Goal: Task Accomplishment & Management: Use online tool/utility

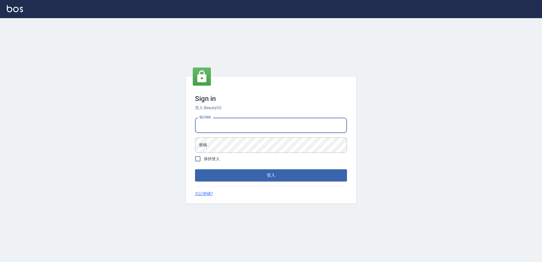
click at [202, 120] on div "電話號碼 電話號碼" at bounding box center [271, 125] width 152 height 15
type input "0426865599"
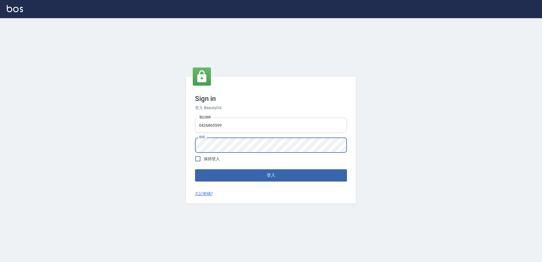
click at [195, 169] on button "登入" at bounding box center [271, 175] width 152 height 12
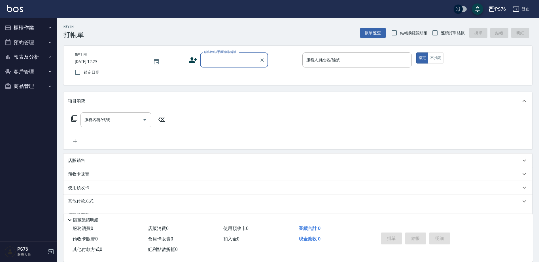
click at [40, 57] on button "報表及分析" at bounding box center [28, 57] width 52 height 15
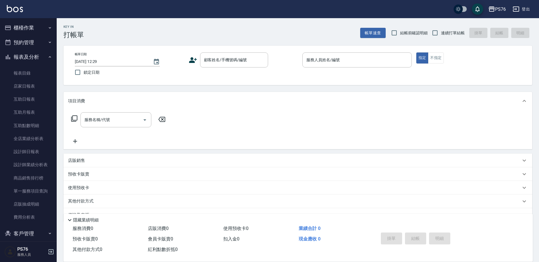
click at [39, 52] on button "報表及分析" at bounding box center [28, 57] width 52 height 15
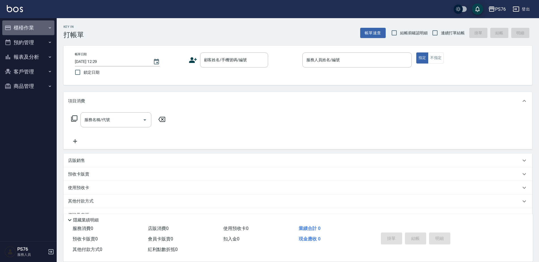
click at [39, 27] on button "櫃檯作業" at bounding box center [28, 27] width 52 height 15
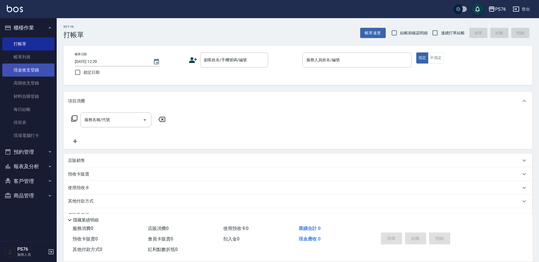
click at [38, 73] on link "現金收支登錄" at bounding box center [28, 69] width 52 height 13
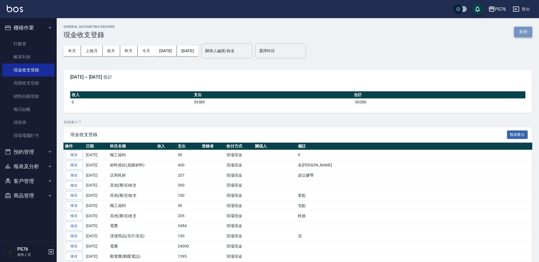
click at [517, 33] on button "新增" at bounding box center [523, 32] width 18 height 10
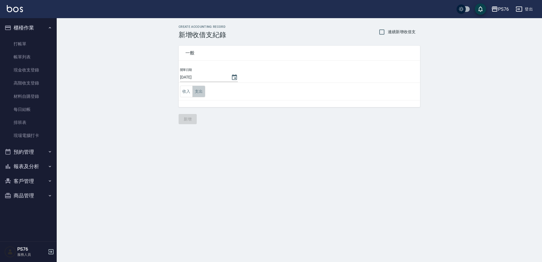
click at [202, 91] on button "支出" at bounding box center [198, 92] width 13 height 12
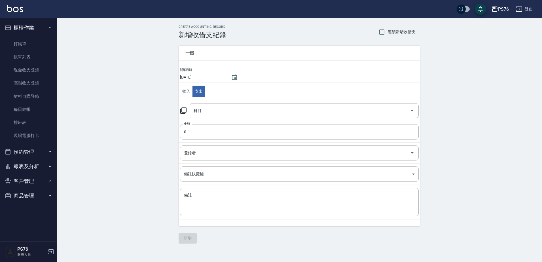
click at [219, 122] on td "金額 0 金額" at bounding box center [298, 131] width 241 height 21
click at [226, 107] on input "科目" at bounding box center [299, 111] width 215 height 10
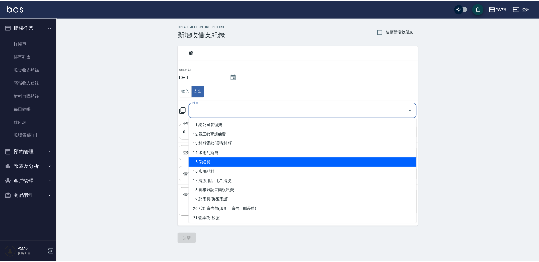
scroll to position [113, 0]
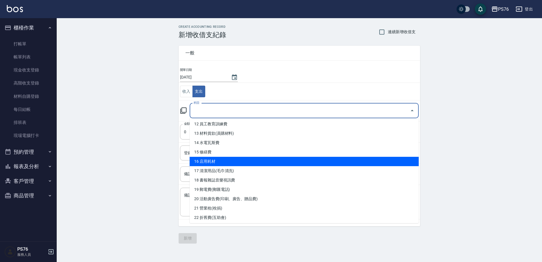
click at [247, 164] on li "16 店用耗材" at bounding box center [304, 161] width 229 height 9
type input "16 店用耗材"
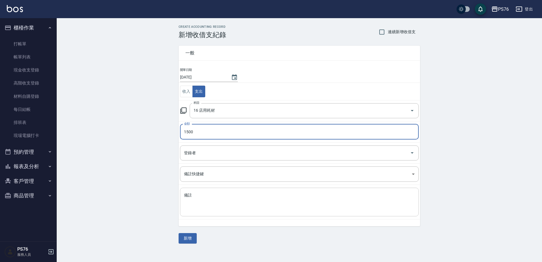
type input "1500"
click at [233, 213] on div "x 備註" at bounding box center [299, 202] width 239 height 29
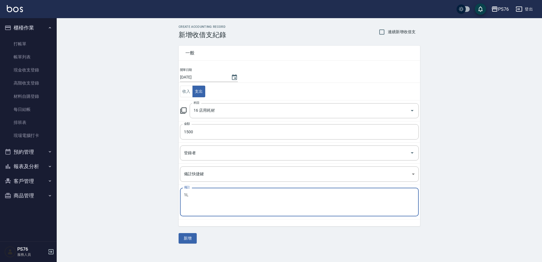
type textarea "1"
type textarea "保鮮膜1箱"
click at [192, 236] on button "新增" at bounding box center [187, 238] width 18 height 10
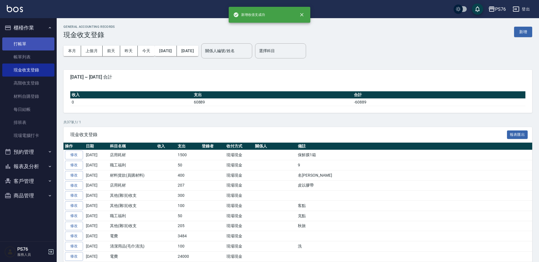
click at [31, 38] on link "打帳單" at bounding box center [28, 43] width 52 height 13
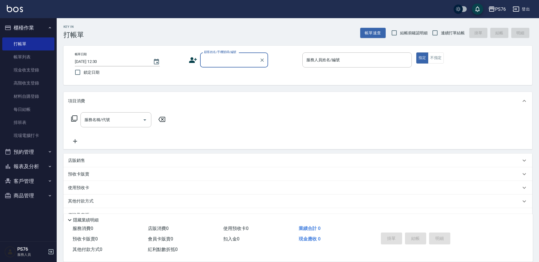
click at [454, 33] on span "連續打單結帳" at bounding box center [453, 33] width 24 height 6
click at [441, 33] on input "連續打單結帳" at bounding box center [435, 33] width 12 height 12
checkbox input "true"
